Goal: Obtain resource: Download file/media

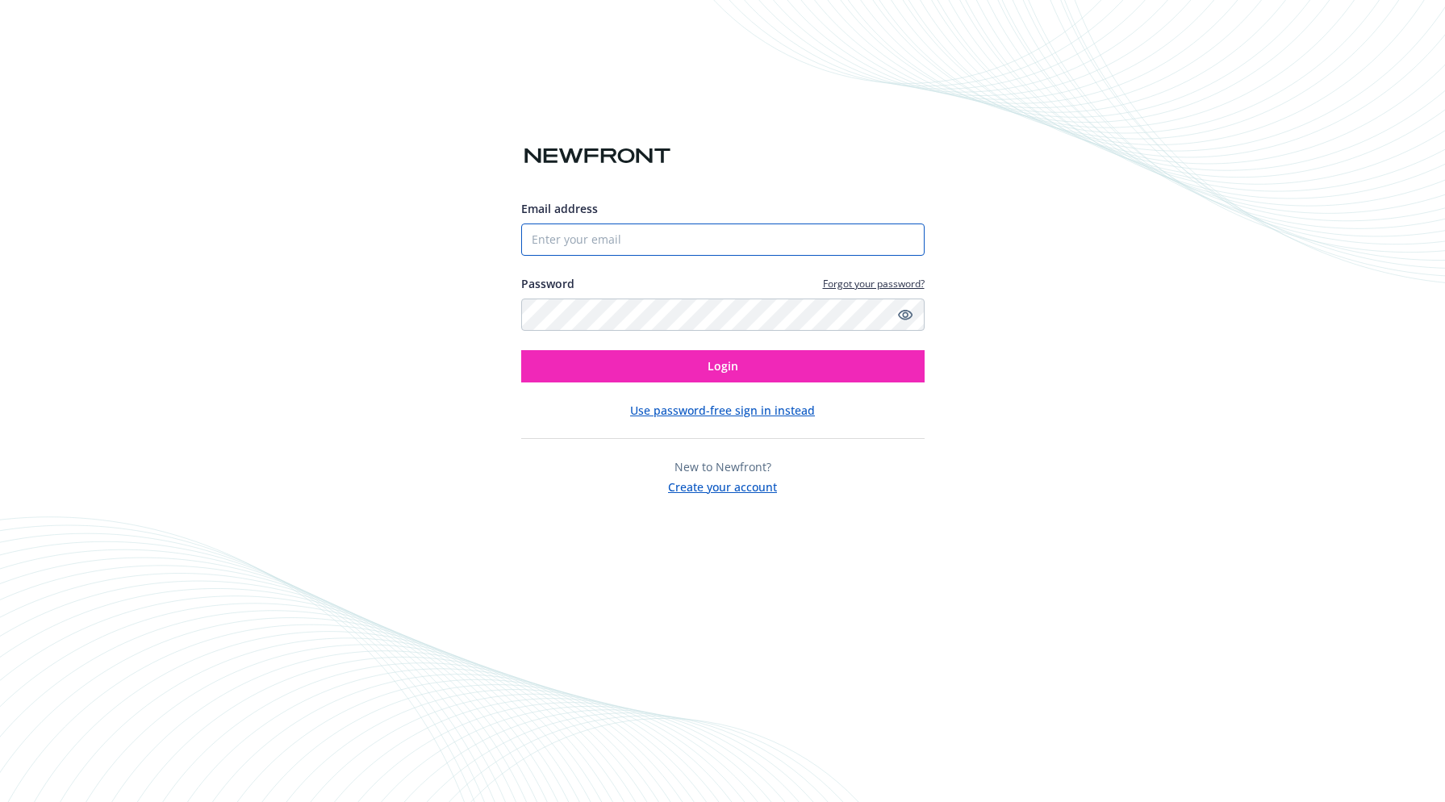
type input "[PERSON_NAME][EMAIL_ADDRESS][PERSON_NAME][DOMAIN_NAME]"
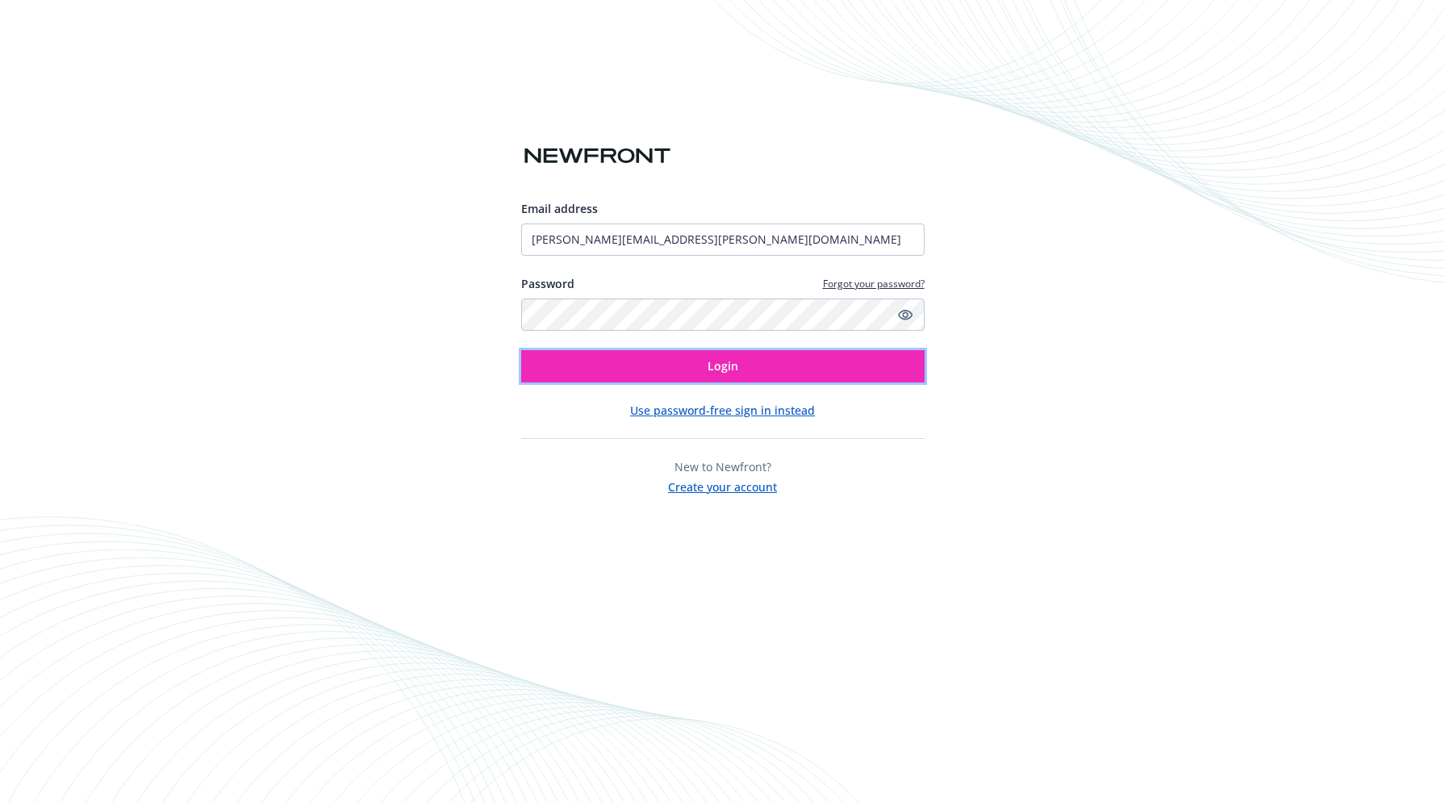
click at [753, 375] on button "Login" at bounding box center [722, 366] width 403 height 32
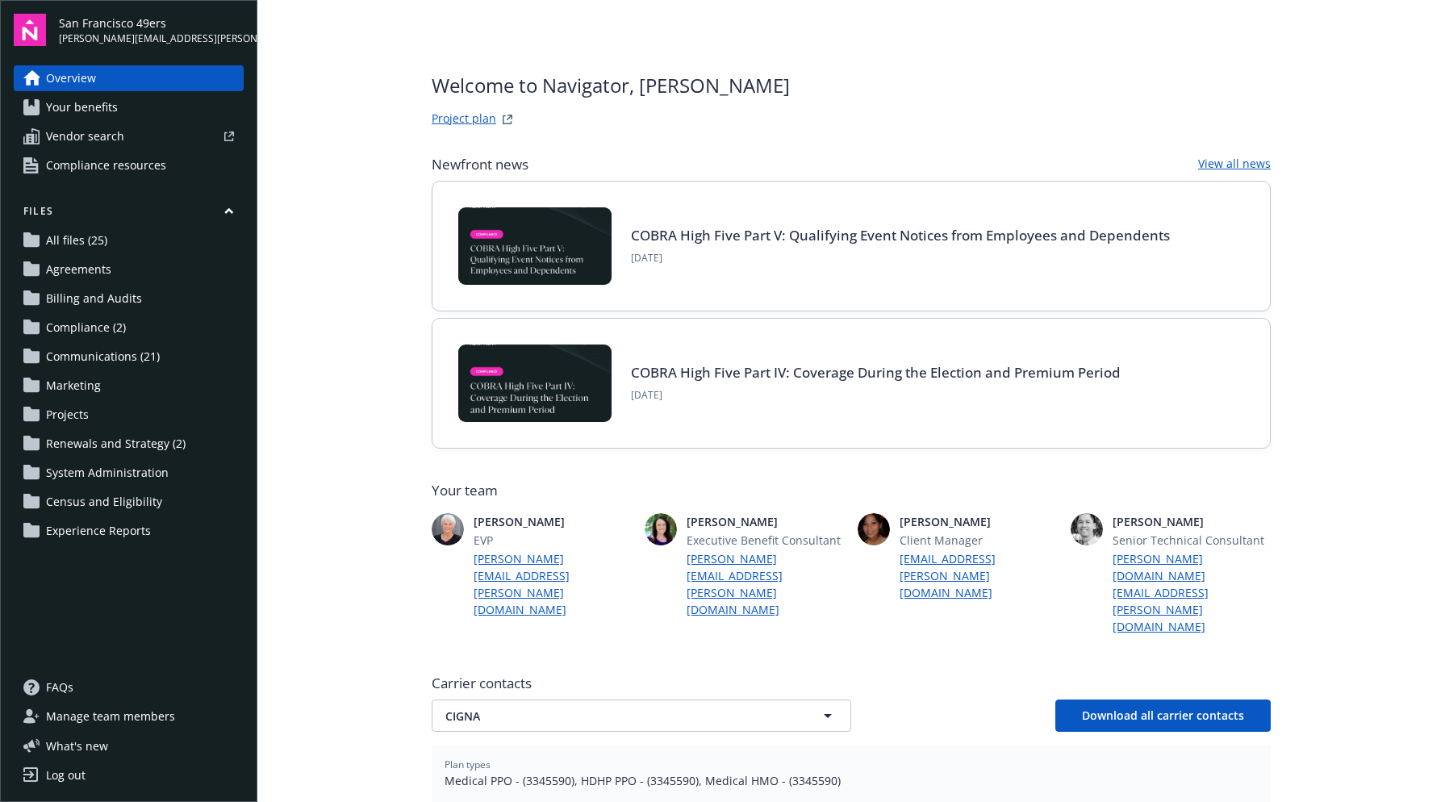
click at [60, 237] on span "All files (25)" at bounding box center [76, 240] width 61 height 26
